Goal: Task Accomplishment & Management: Manage account settings

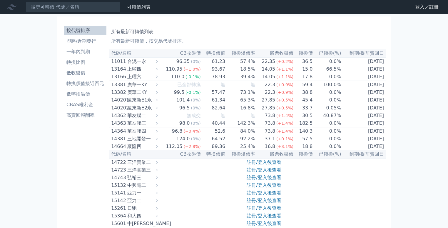
click at [0, 0] on icon at bounding box center [0, 0] width 0 height 0
click at [0, 0] on link "登入／註冊" at bounding box center [0, 0] width 0 height 0
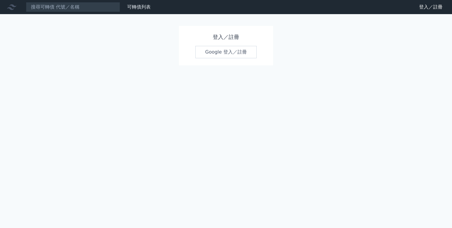
click at [218, 52] on link "Google 登入／註冊" at bounding box center [225, 52] width 61 height 12
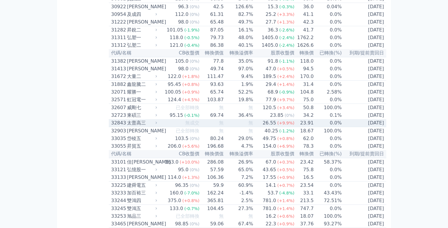
scroll to position [876, 0]
